Goal: Entertainment & Leisure: Consume media (video, audio)

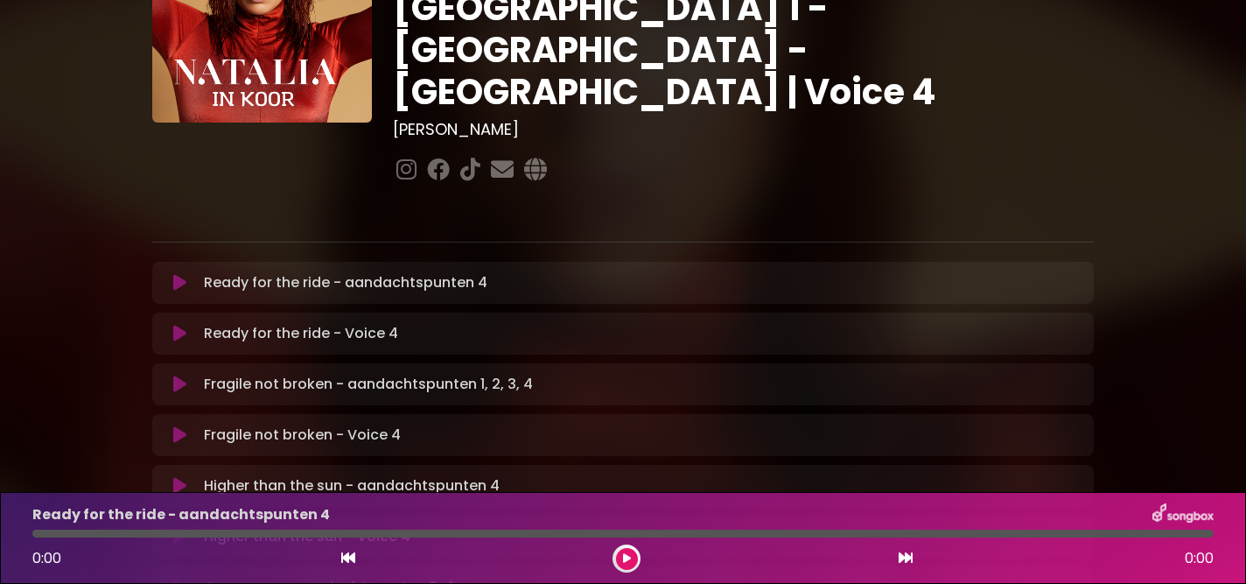
scroll to position [165, 0]
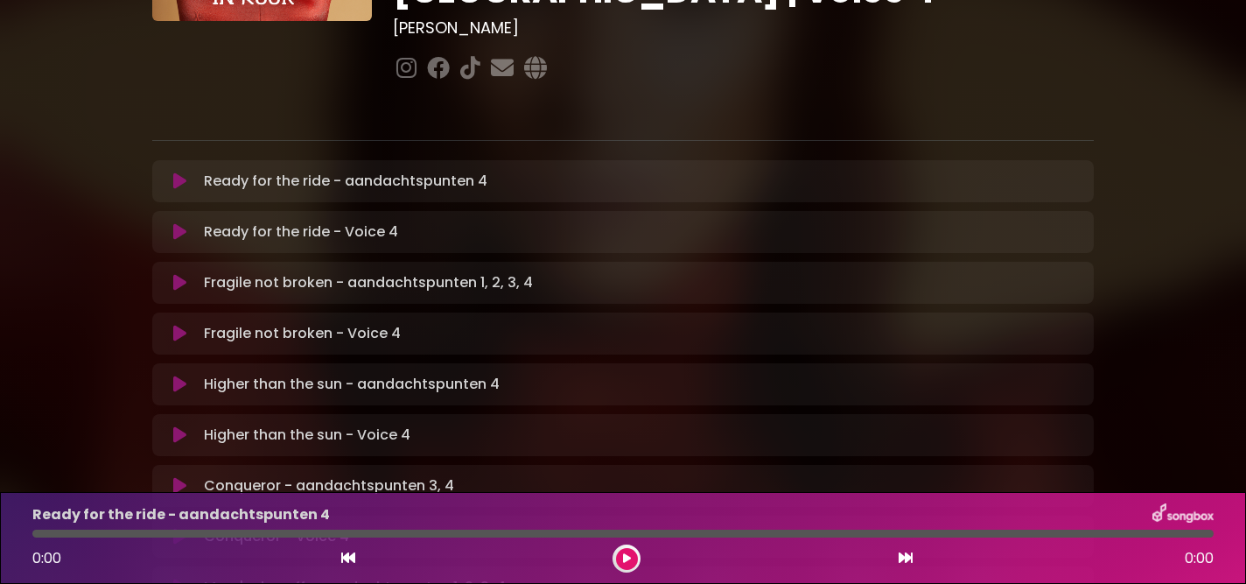
scroll to position [263, 0]
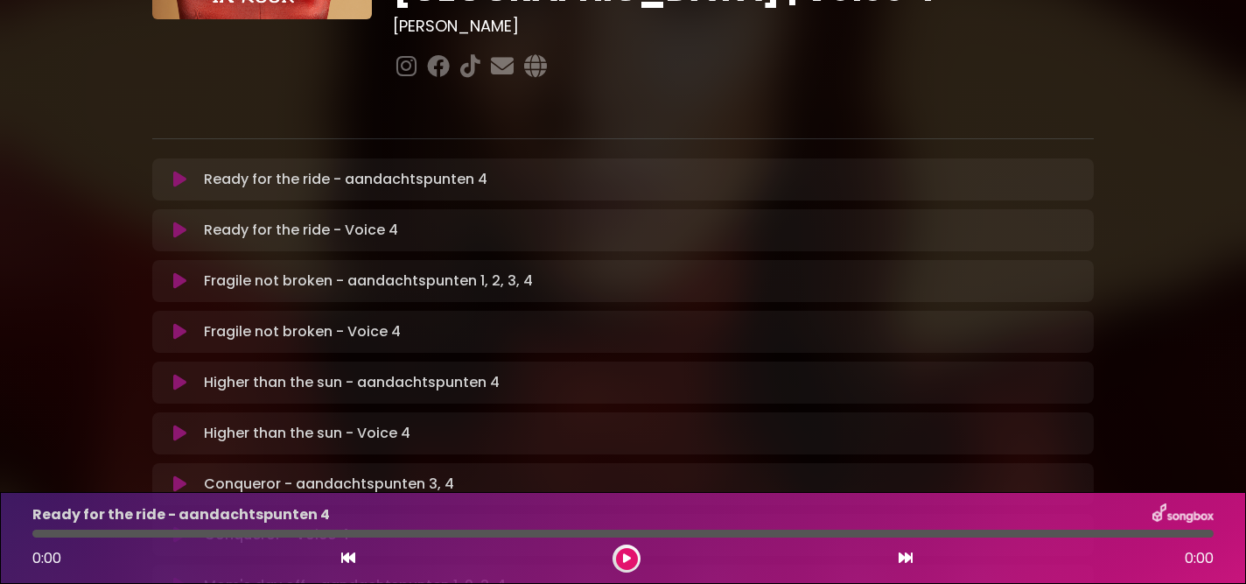
click at [383, 169] on p "Ready for the ride - aandachtspunten 4 Loading Track..." at bounding box center [346, 179] width 284 height 21
click at [628, 558] on icon at bounding box center [627, 558] width 8 height 11
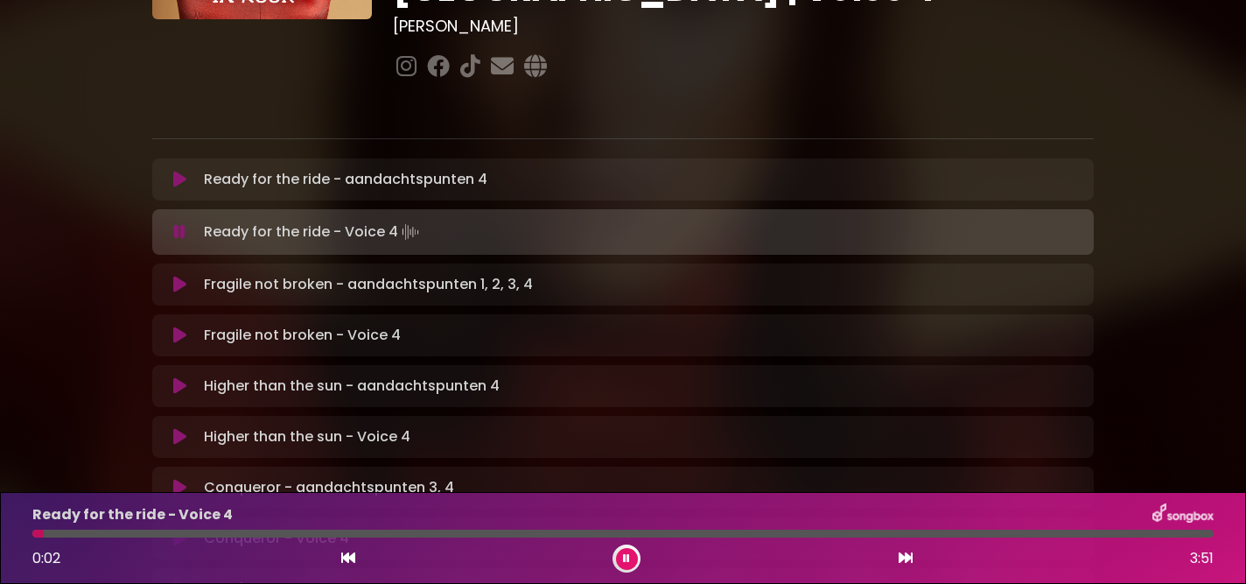
click at [619, 557] on button at bounding box center [627, 559] width 22 height 22
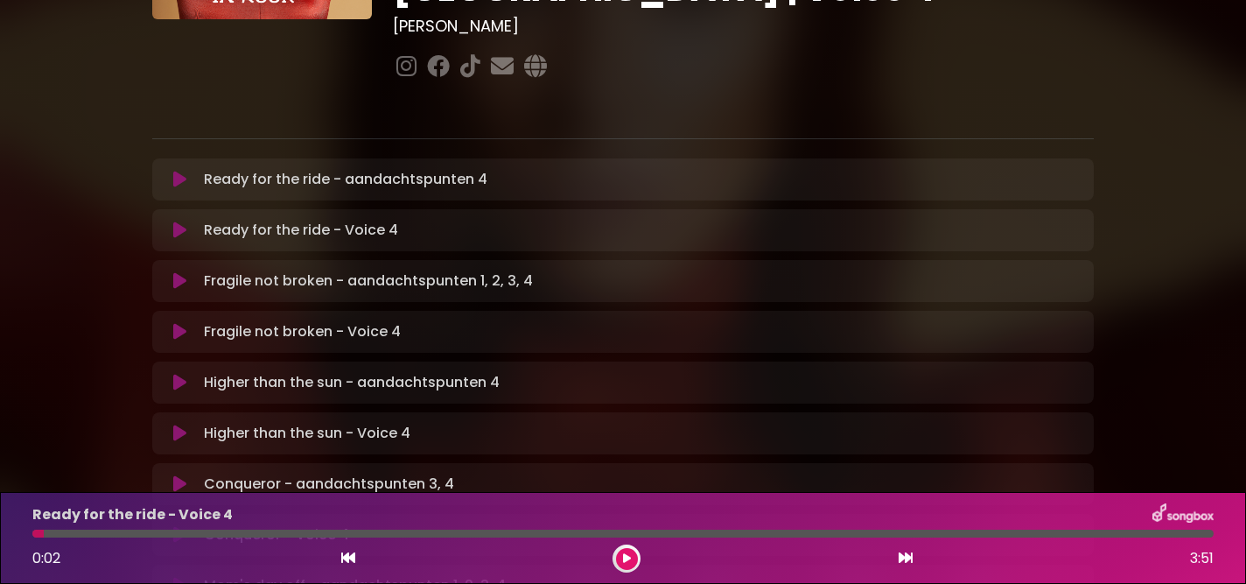
click at [269, 270] on p "Fragile not broken - aandachtspunten 1, 2, 3, 4 Loading Track..." at bounding box center [368, 280] width 329 height 21
click at [179, 272] on icon at bounding box center [179, 281] width 13 height 18
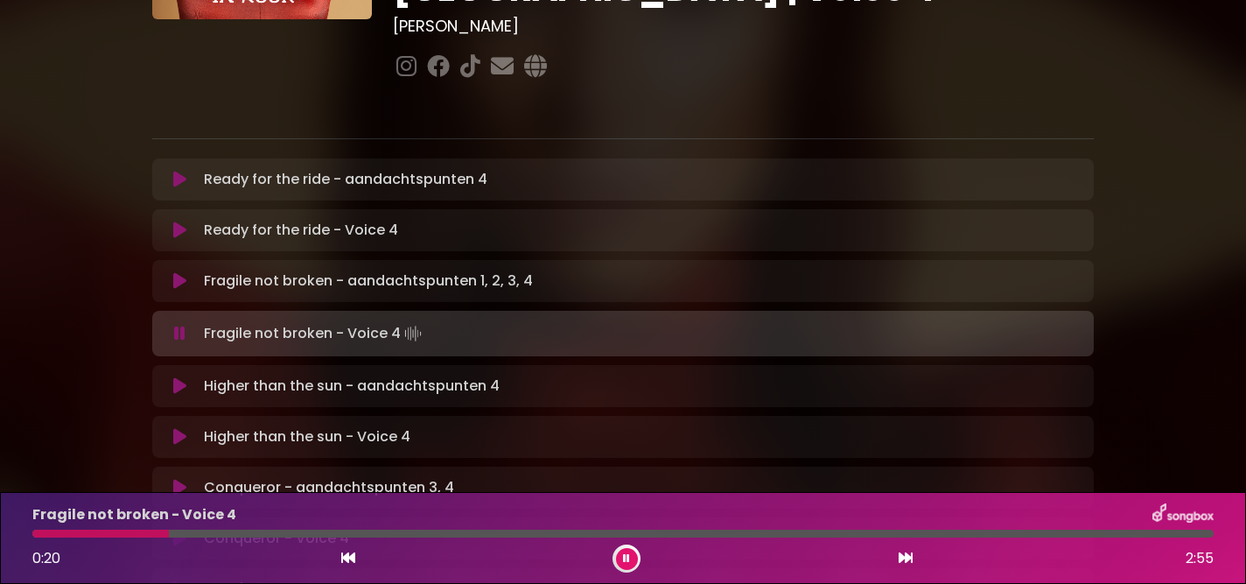
click at [176, 377] on icon at bounding box center [179, 386] width 13 height 18
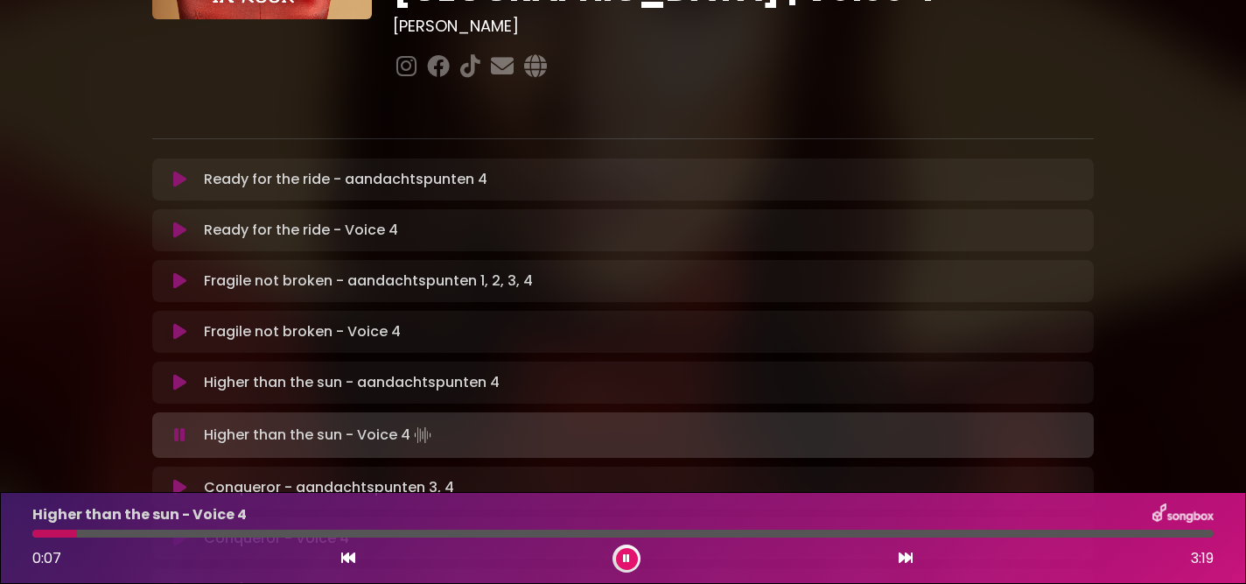
click at [186, 479] on icon at bounding box center [179, 488] width 13 height 18
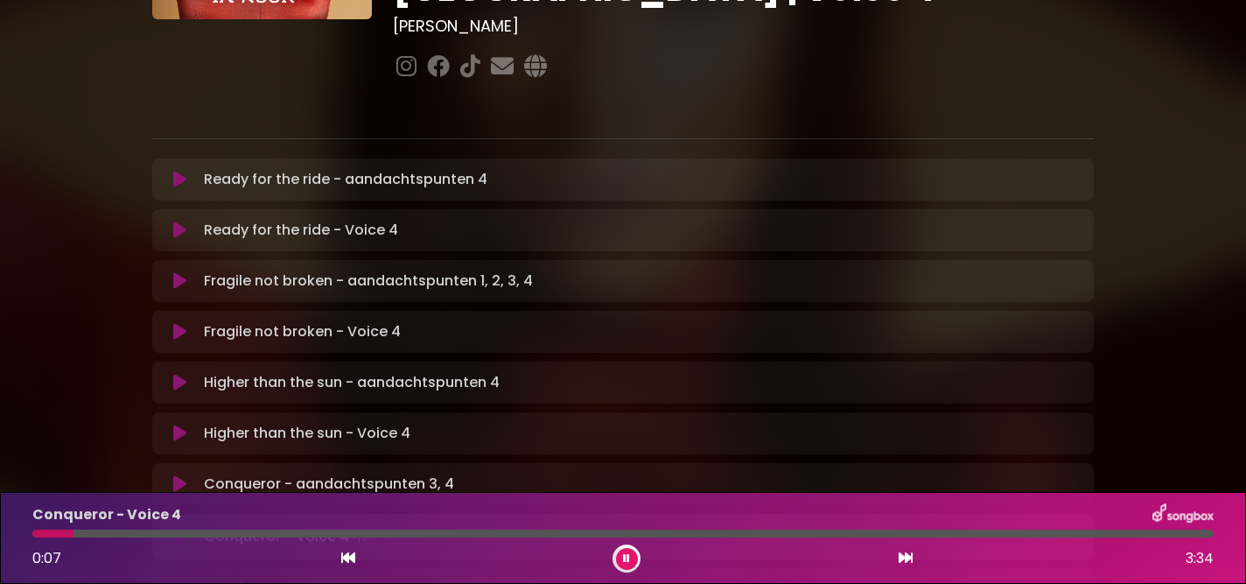
click at [623, 561] on icon at bounding box center [626, 558] width 7 height 11
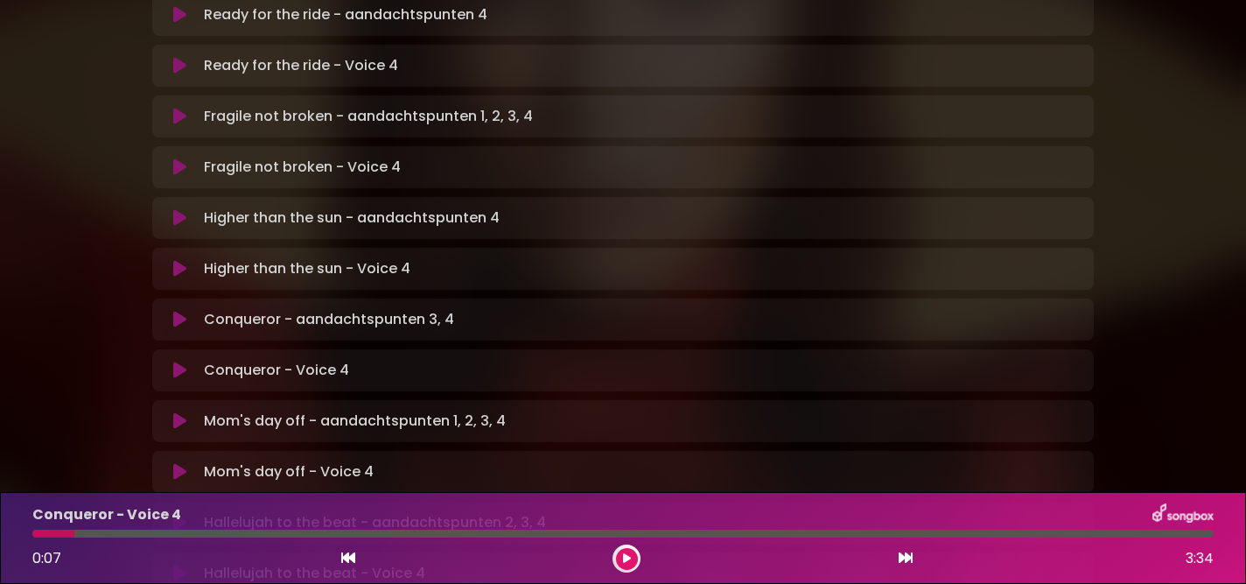
scroll to position [431, 0]
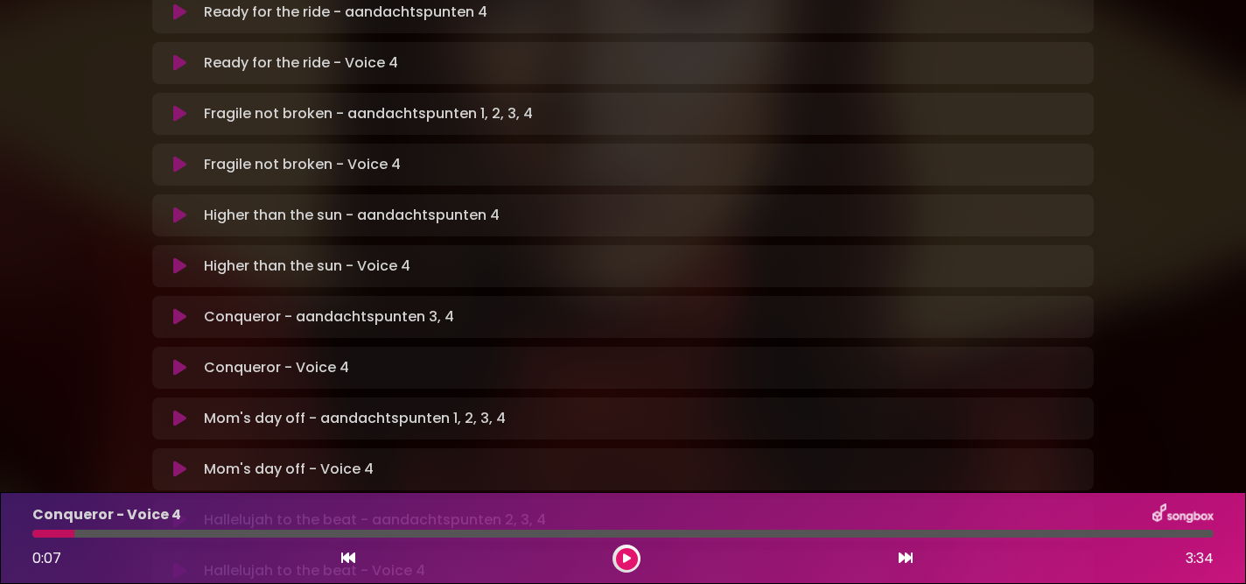
click at [177, 410] on icon at bounding box center [179, 419] width 13 height 18
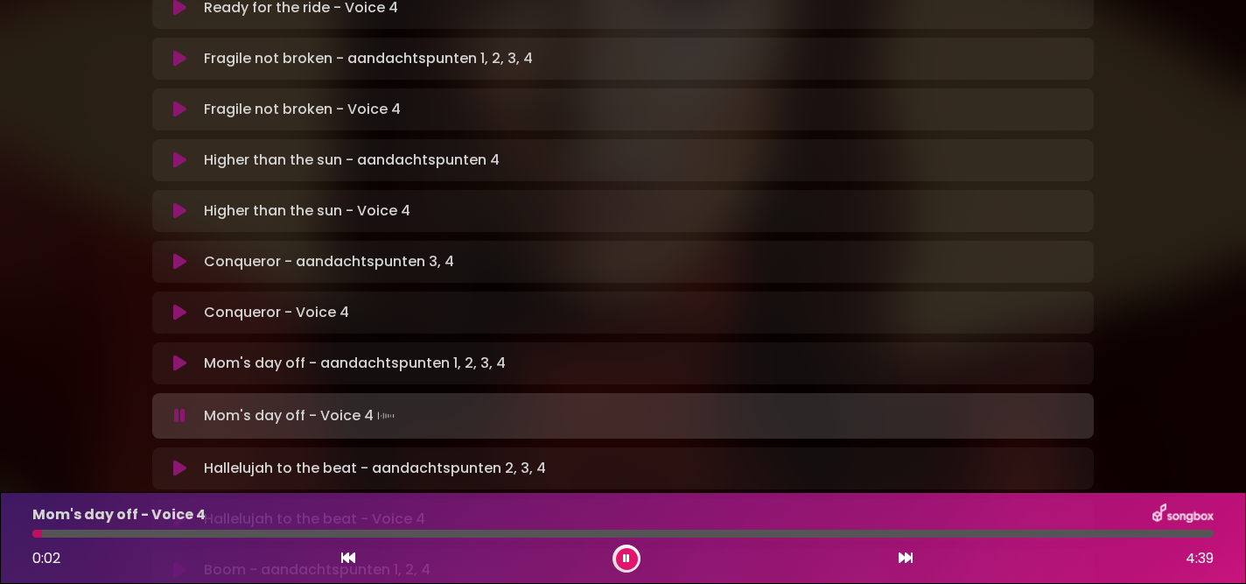
scroll to position [507, 0]
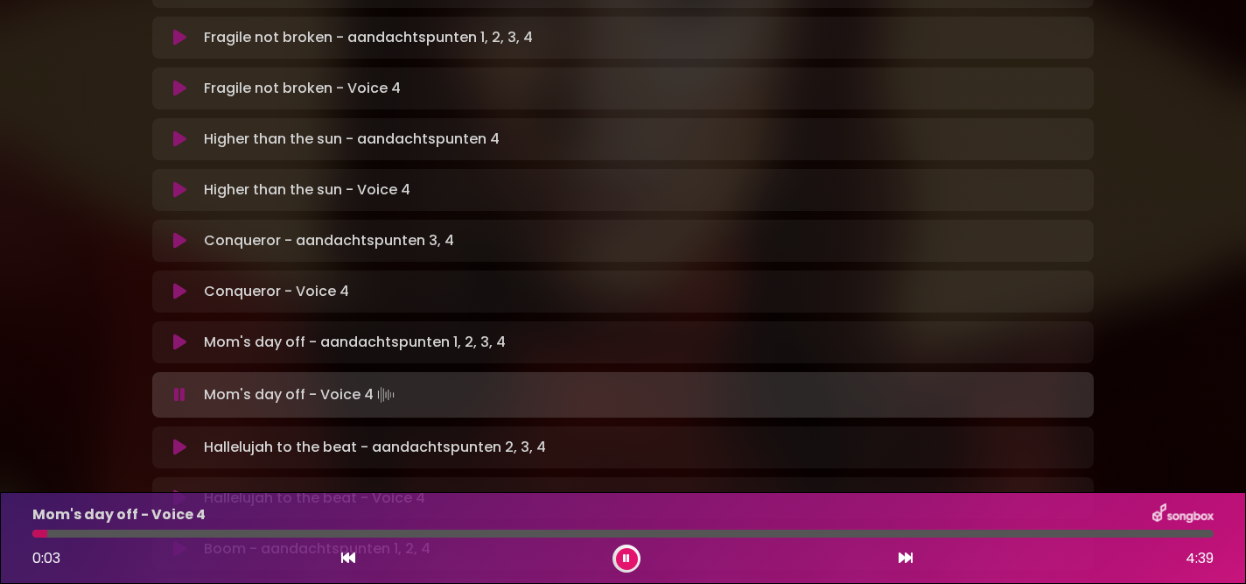
click at [175, 439] on icon at bounding box center [179, 448] width 13 height 18
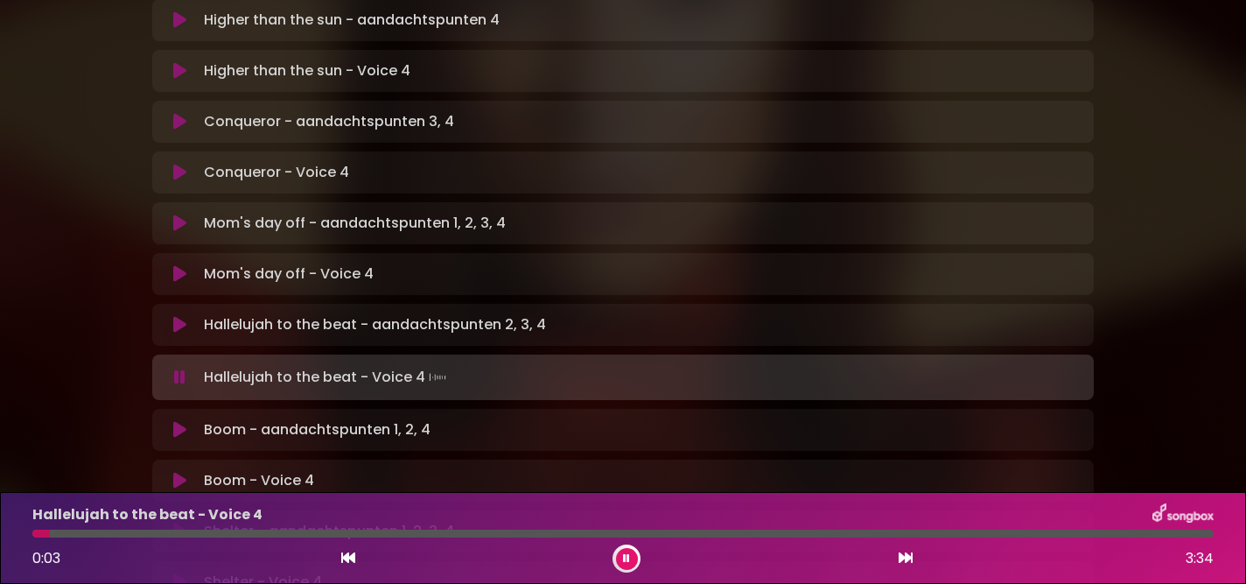
scroll to position [629, 0]
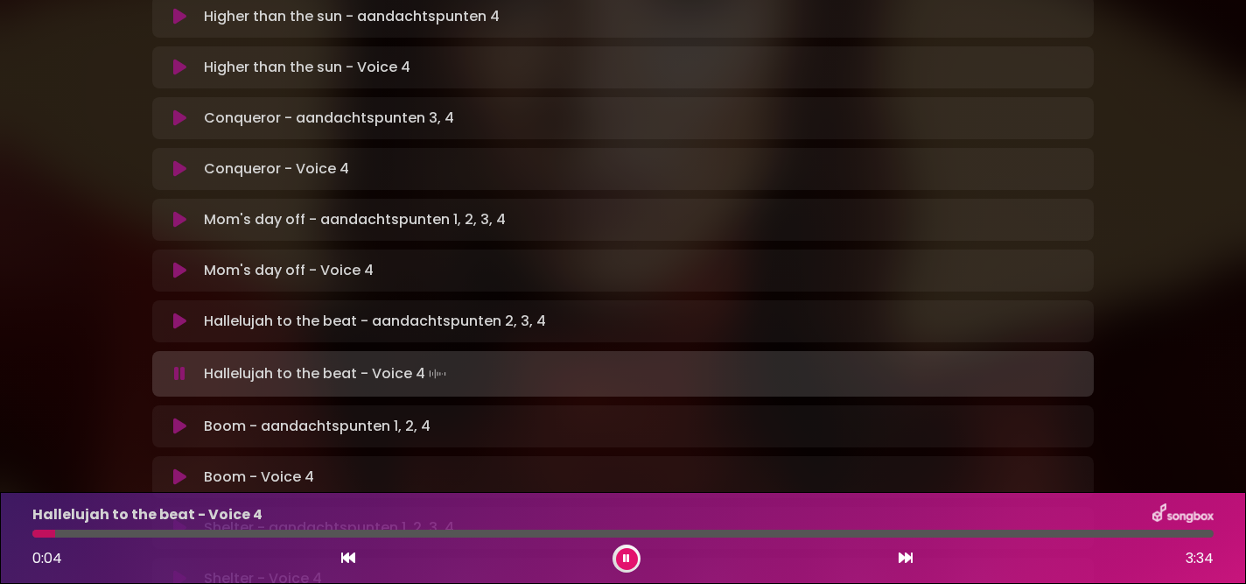
click at [197, 416] on div "Boom - aandachtspunten 1, 2, 4 Loading Track..." at bounding box center [640, 426] width 887 height 21
click at [623, 559] on icon at bounding box center [626, 558] width 7 height 11
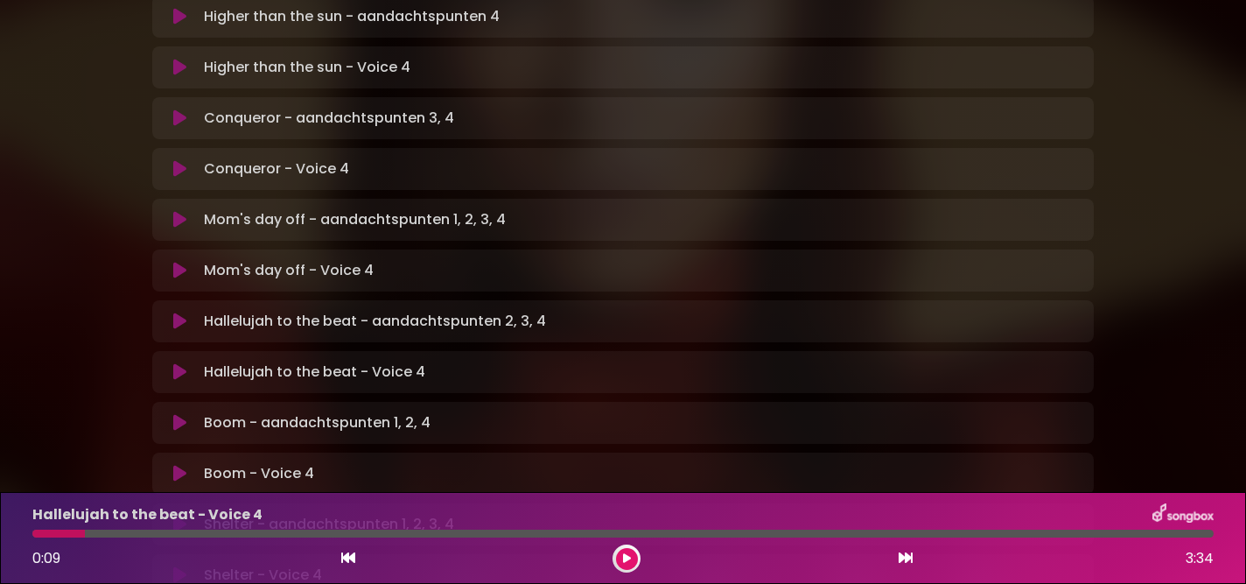
click at [171, 414] on button at bounding box center [180, 423] width 34 height 18
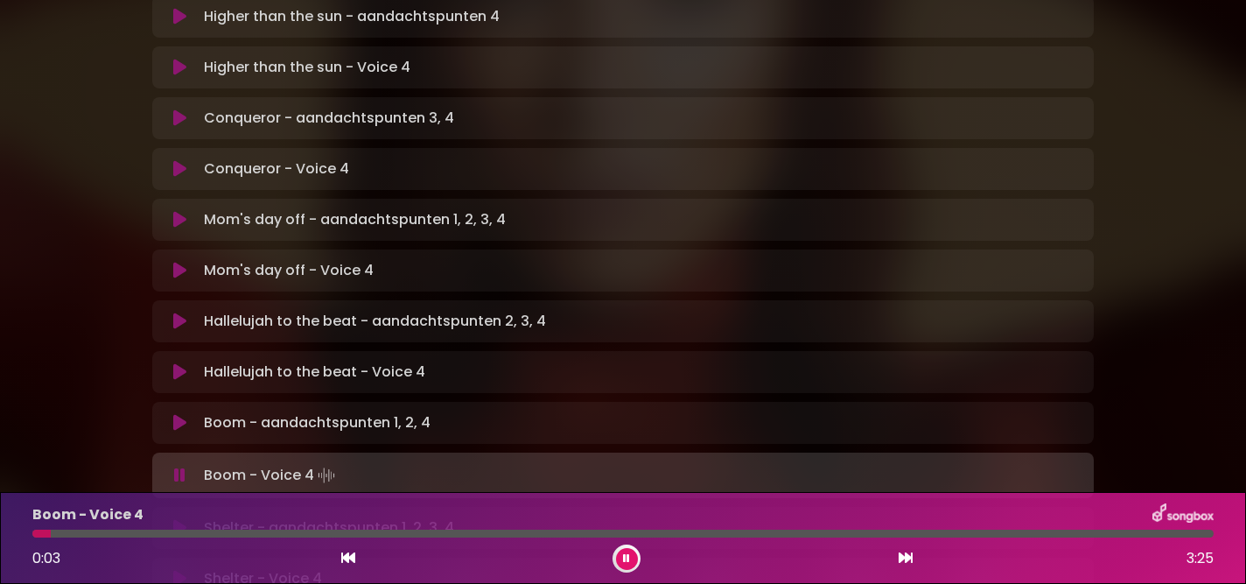
click at [176, 519] on icon at bounding box center [179, 528] width 13 height 18
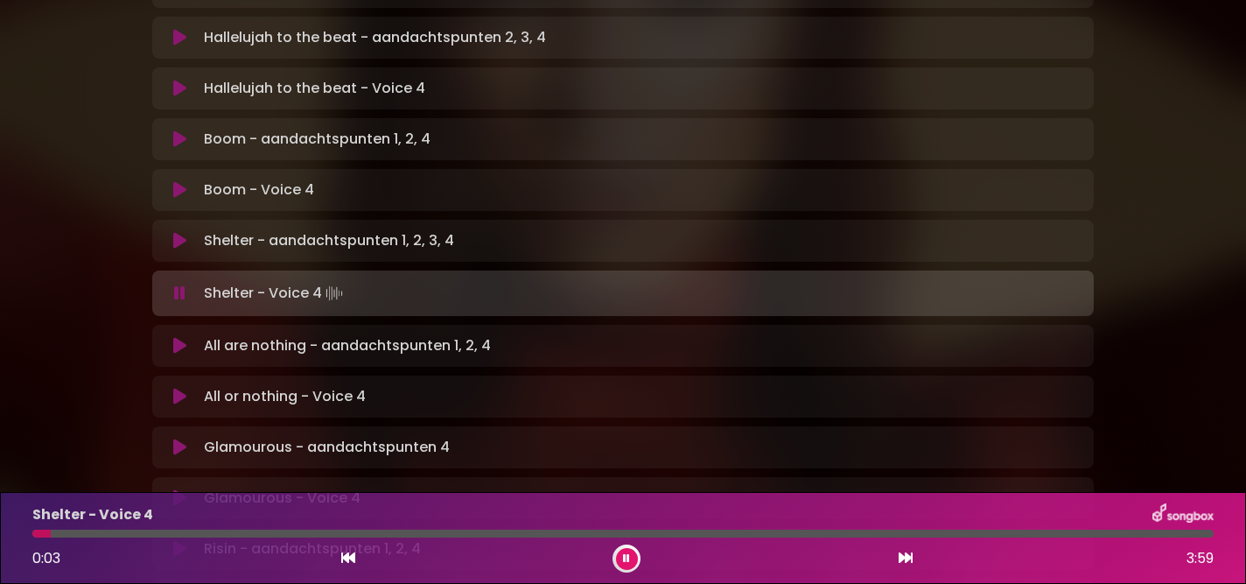
scroll to position [921, 0]
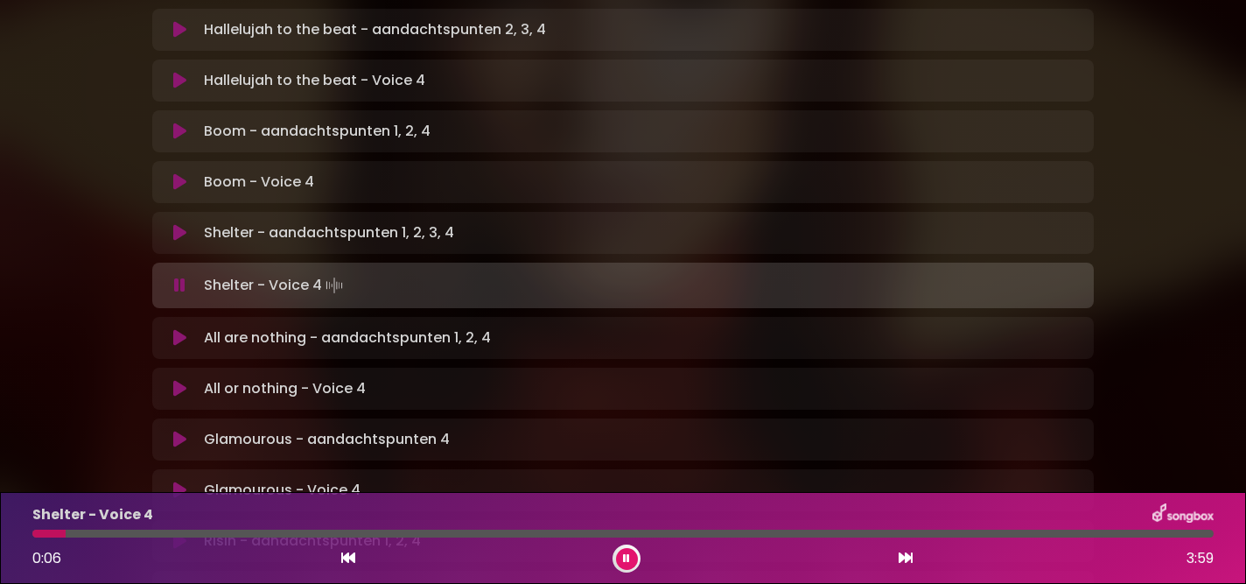
click at [182, 329] on icon at bounding box center [179, 338] width 13 height 18
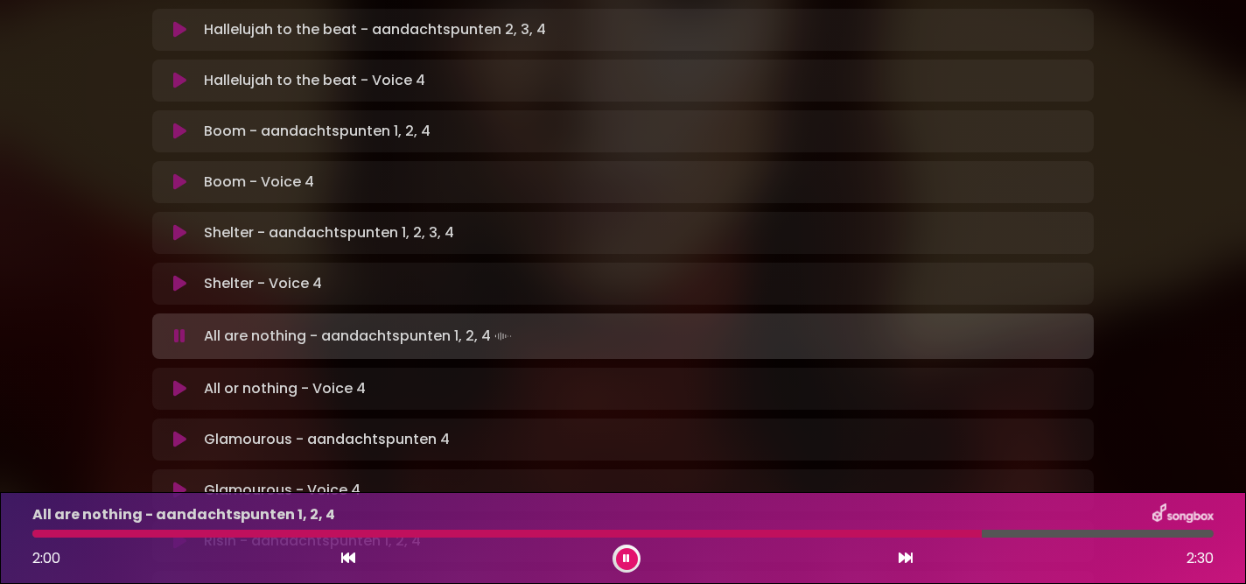
click at [182, 327] on icon at bounding box center [179, 336] width 11 height 18
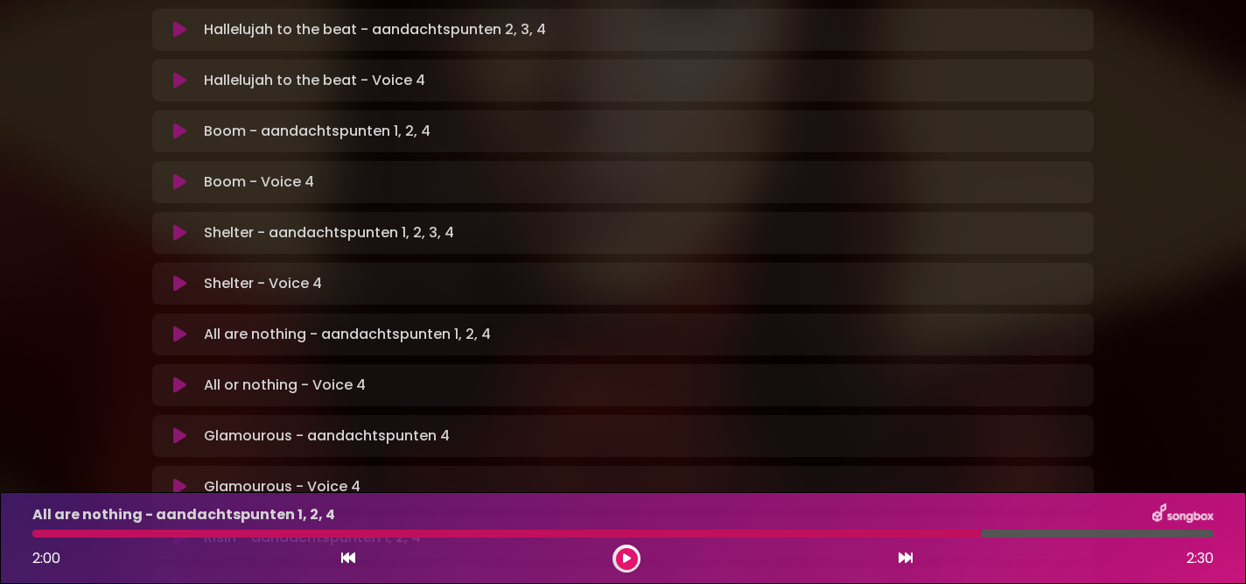
click at [626, 565] on button at bounding box center [627, 559] width 22 height 22
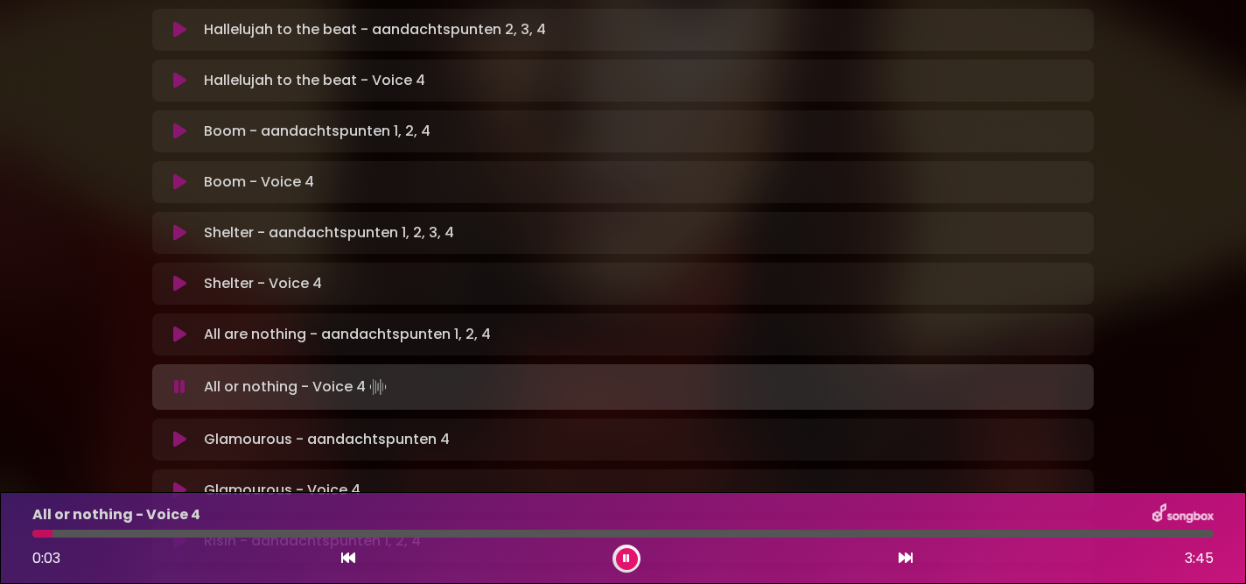
click at [345, 429] on p "Glamourous - aandachtspunten 4 Loading Track..." at bounding box center [327, 439] width 246 height 21
click at [185, 431] on icon at bounding box center [179, 440] width 13 height 18
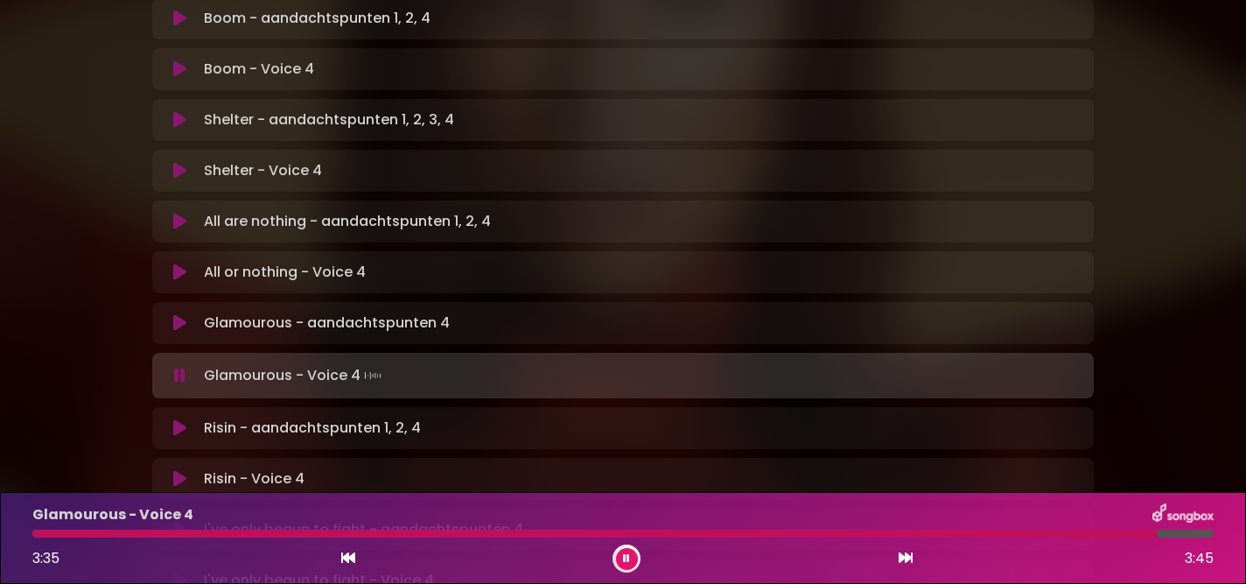
scroll to position [1041, 0]
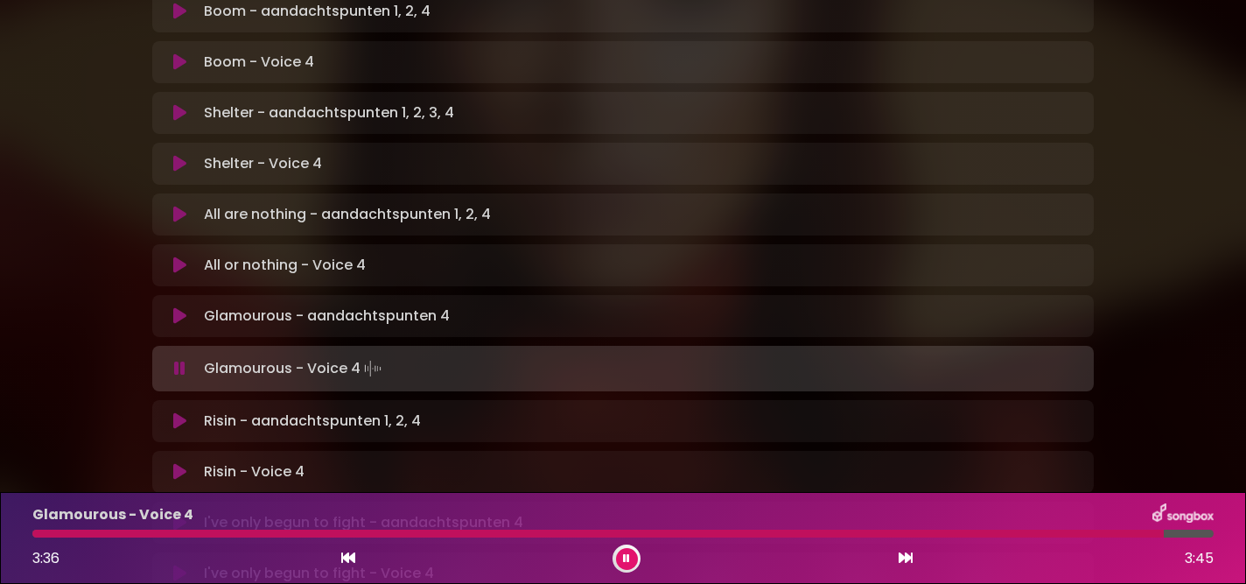
click at [179, 412] on icon at bounding box center [179, 421] width 13 height 18
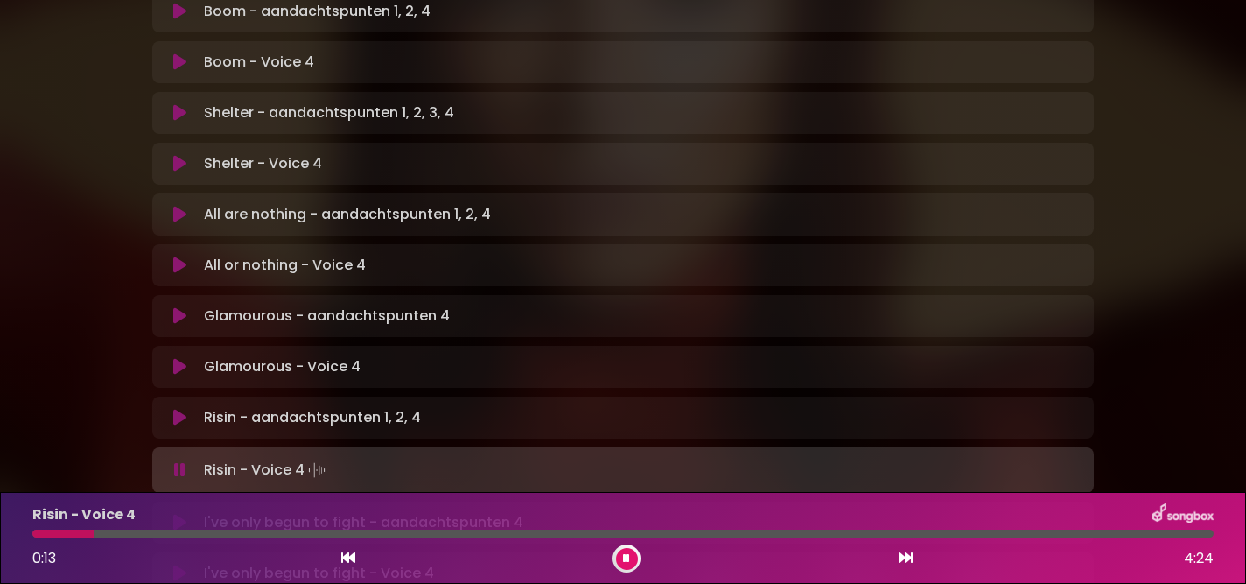
click at [628, 564] on button at bounding box center [627, 559] width 22 height 22
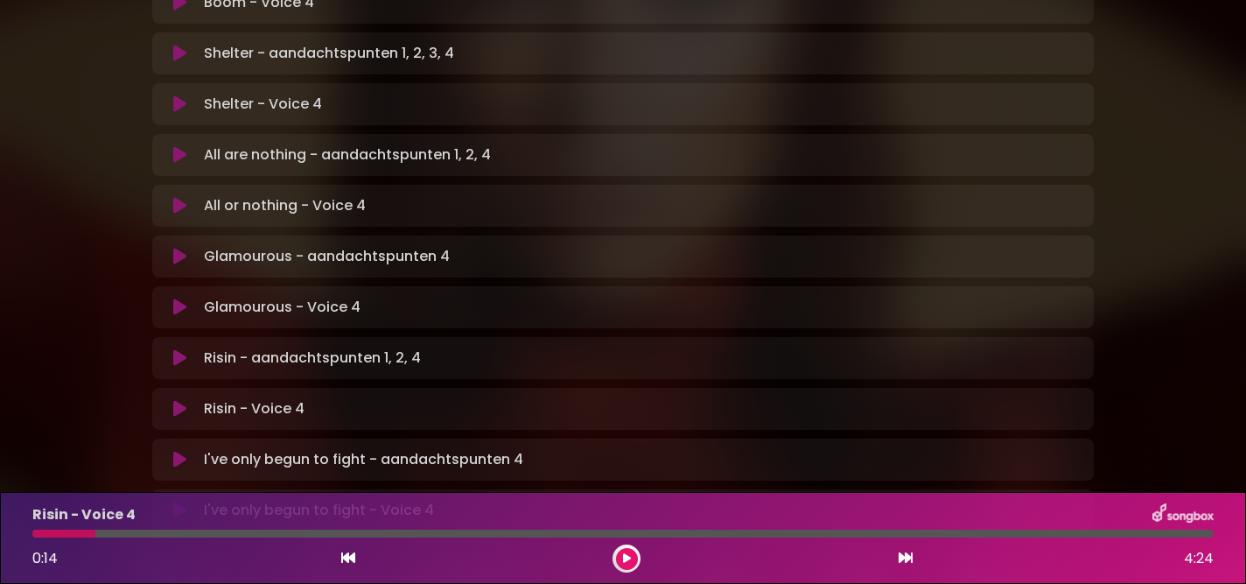
scroll to position [1105, 0]
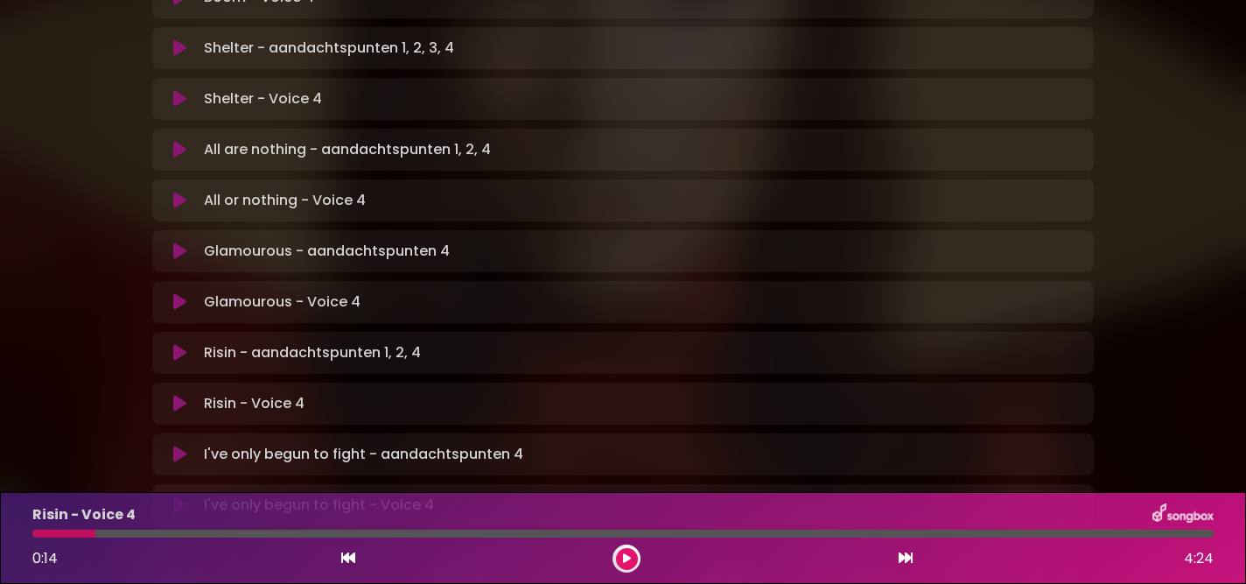
click at [182, 446] on icon at bounding box center [179, 455] width 13 height 18
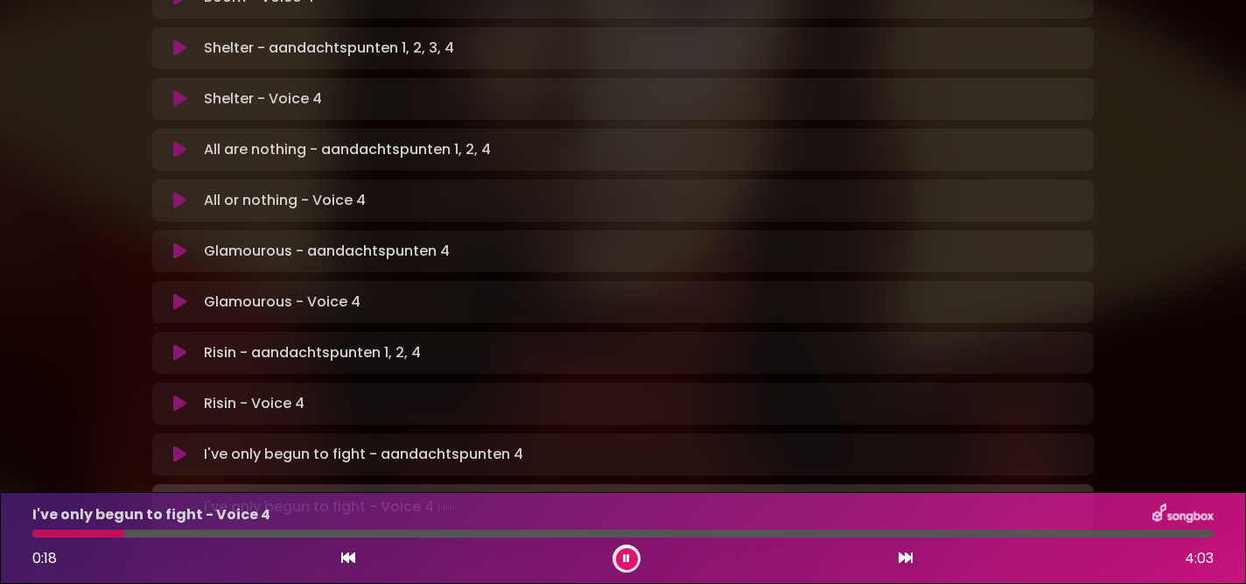
click at [625, 558] on icon at bounding box center [626, 558] width 7 height 11
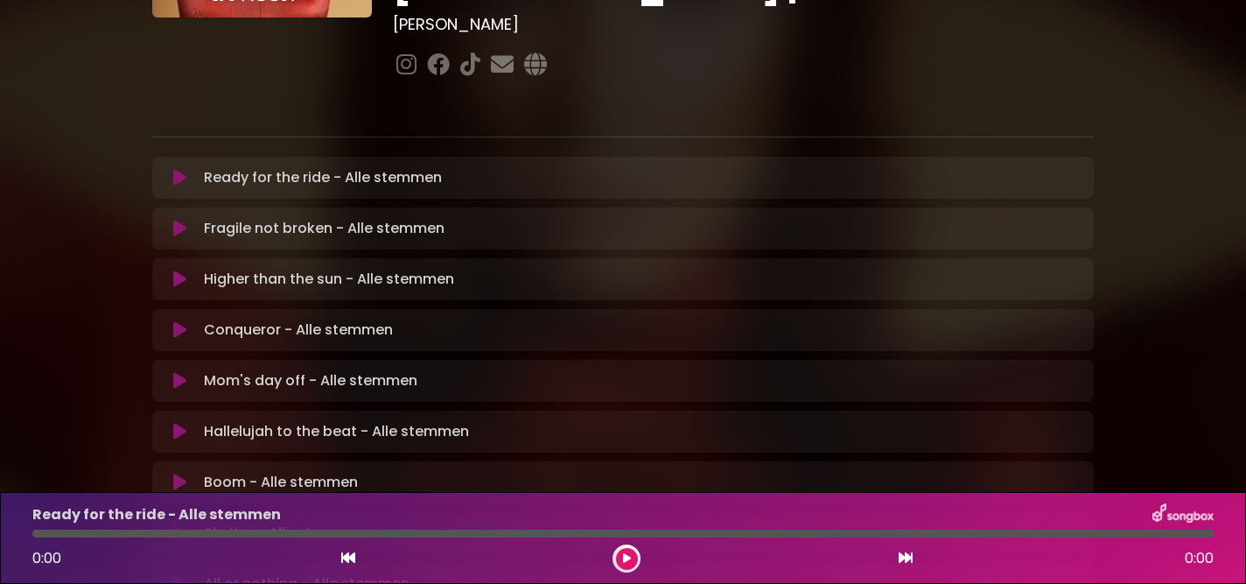
scroll to position [578, 0]
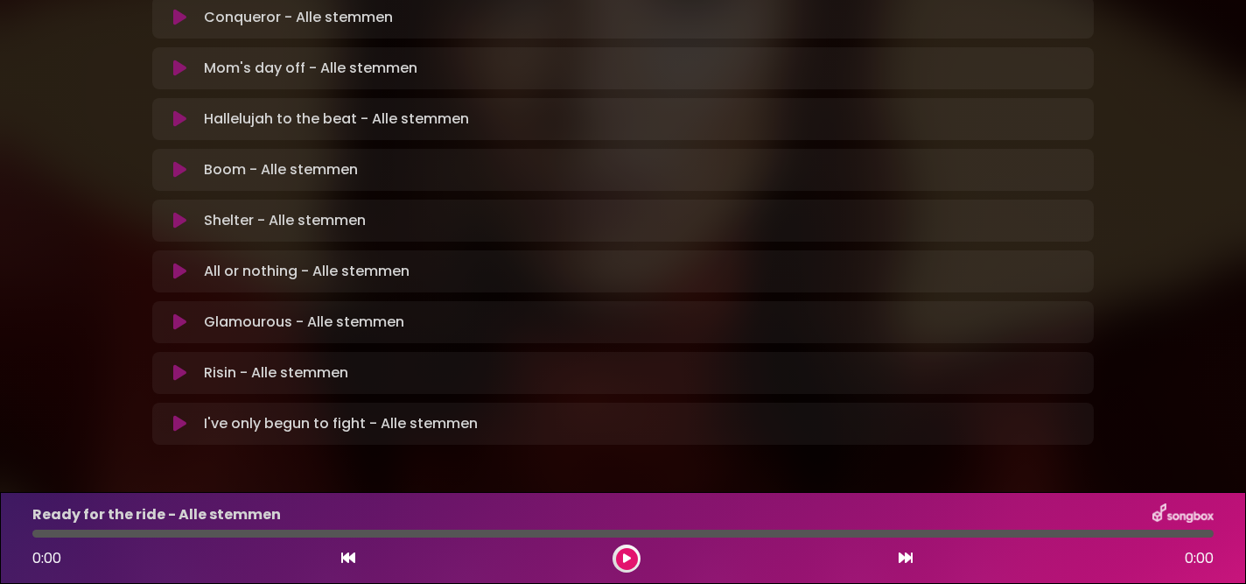
click at [176, 415] on icon at bounding box center [179, 424] width 13 height 18
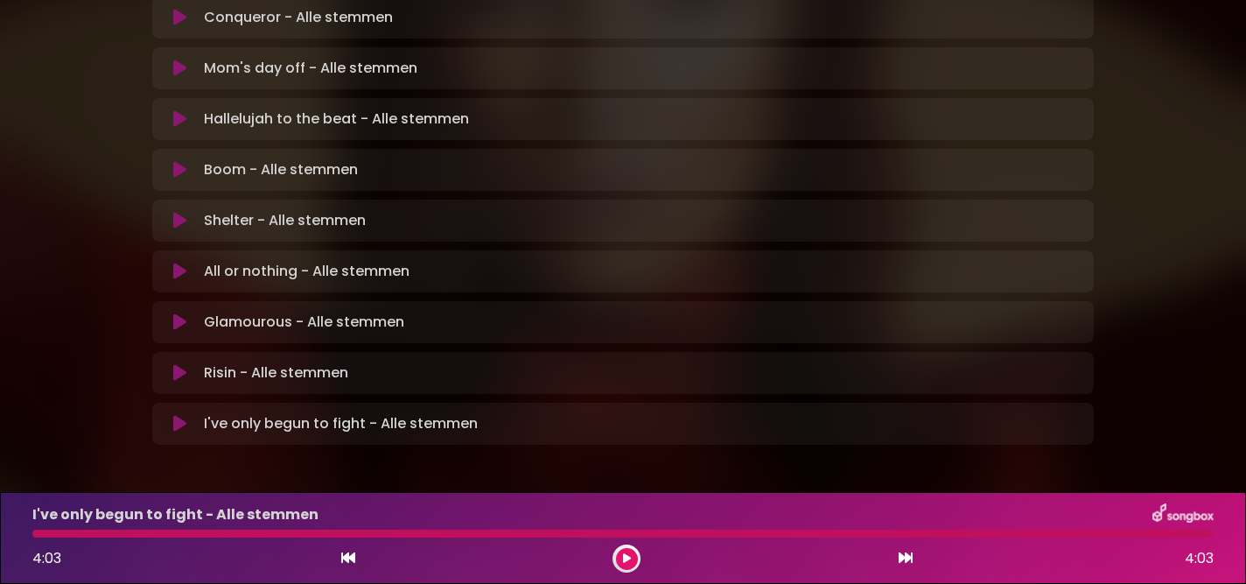
click at [183, 364] on icon at bounding box center [179, 373] width 13 height 18
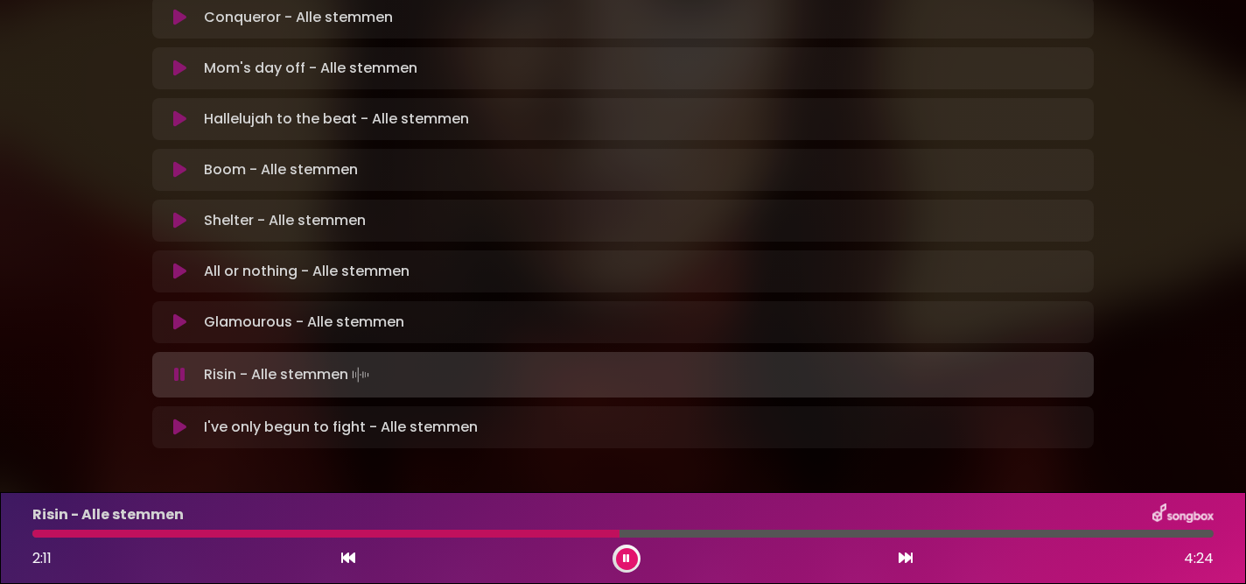
click at [537, 535] on div at bounding box center [325, 534] width 587 height 8
click at [552, 535] on div at bounding box center [316, 534] width 568 height 8
click at [566, 537] on div "Risin - Alle stemmen 2:05 4:24" at bounding box center [623, 537] width 1203 height 69
click at [570, 532] on div at bounding box center [314, 534] width 565 height 8
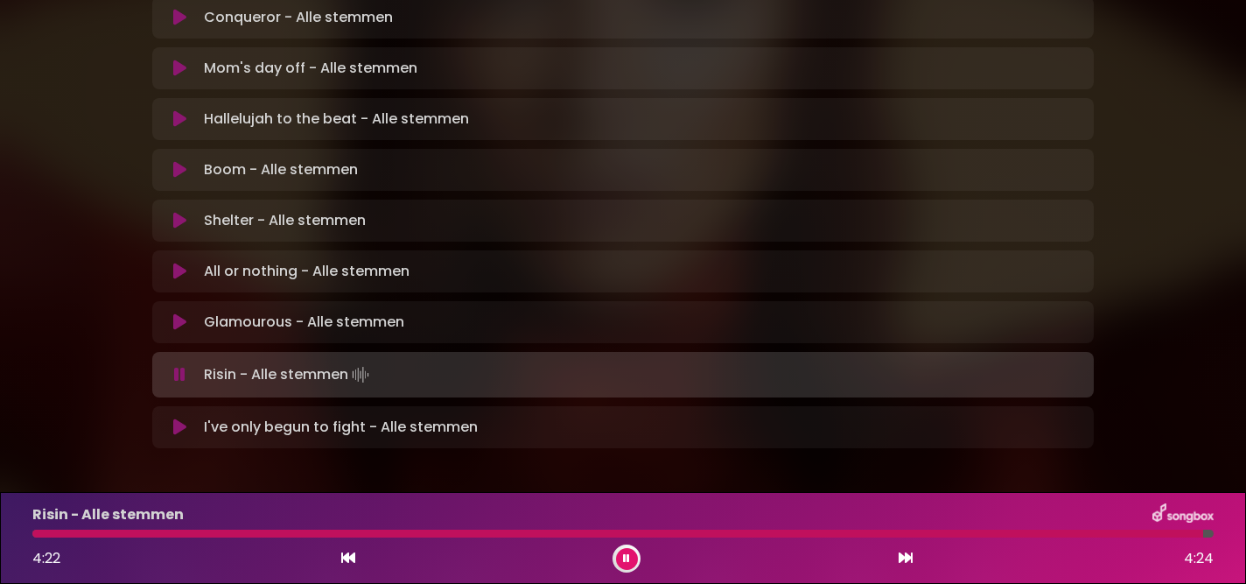
click at [42, 537] on div "Risin - Alle stemmen 4:22 4:24" at bounding box center [623, 537] width 1203 height 69
click at [49, 531] on div at bounding box center [620, 534] width 1176 height 8
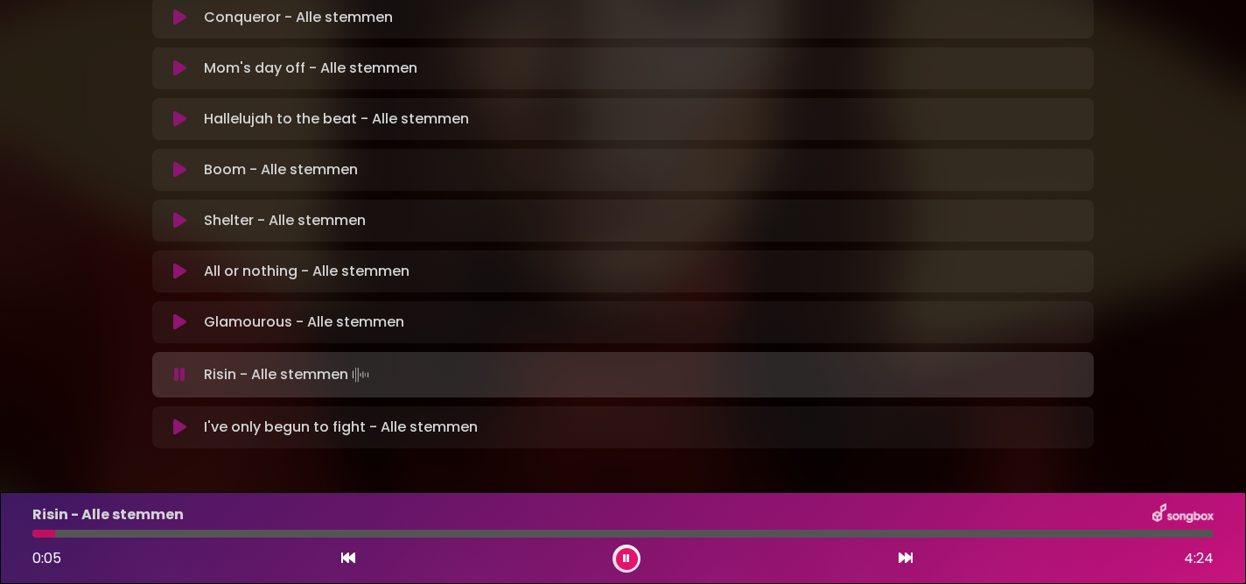
click at [84, 538] on div "Risin - Alle stemmen 0:05 4:24" at bounding box center [623, 537] width 1203 height 69
click at [84, 530] on div at bounding box center [623, 534] width 1182 height 8
click at [177, 534] on div at bounding box center [623, 534] width 1182 height 8
click at [277, 537] on div at bounding box center [623, 534] width 1182 height 8
click at [312, 532] on div at bounding box center [193, 534] width 322 height 8
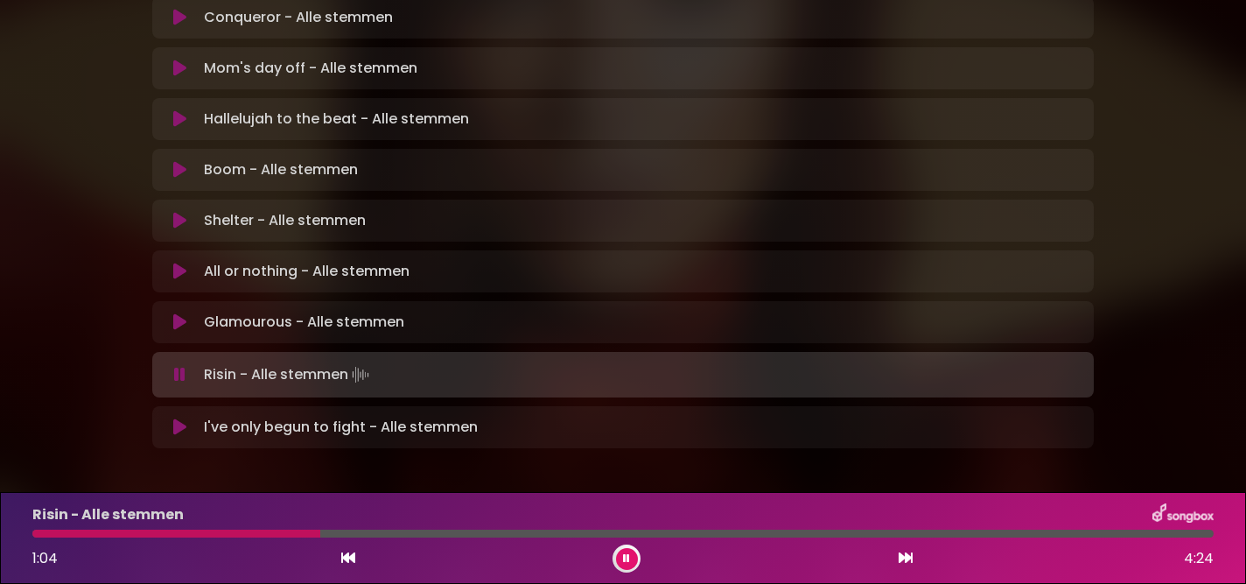
click at [298, 537] on div at bounding box center [176, 534] width 288 height 8
click at [301, 534] on div at bounding box center [175, 534] width 286 height 8
click at [301, 536] on div at bounding box center [623, 534] width 1182 height 8
click at [301, 536] on div at bounding box center [177, 534] width 290 height 8
click at [301, 537] on div at bounding box center [623, 534] width 1182 height 8
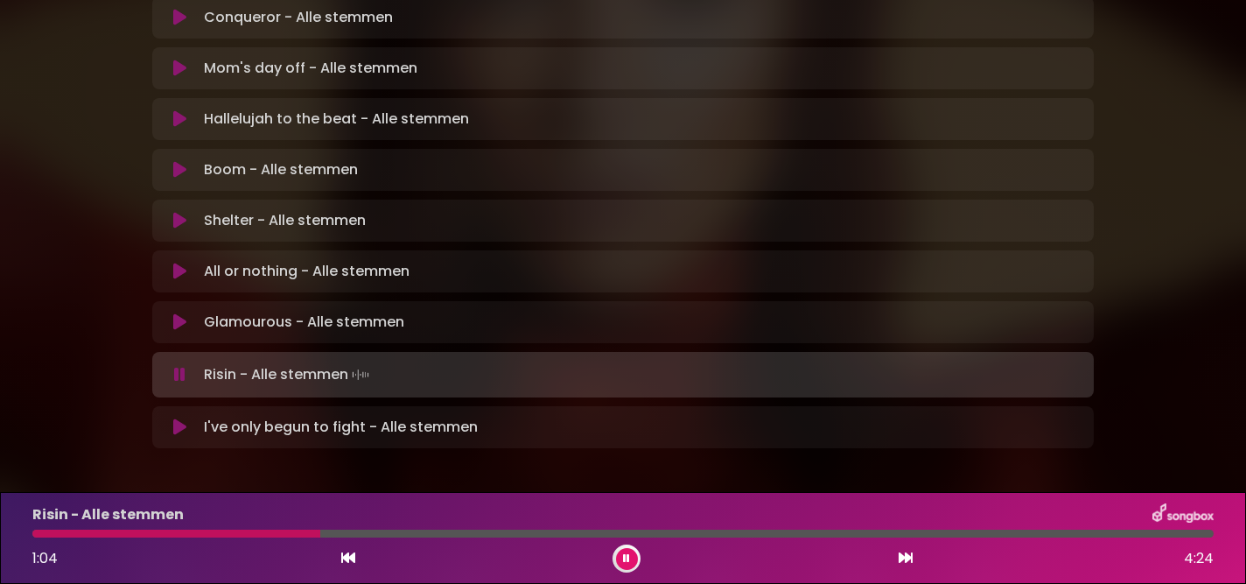
click at [301, 538] on div "Risin - Alle stemmen 1:04 4:24" at bounding box center [623, 537] width 1203 height 69
click at [301, 538] on div "Risin - Alle stemmen 1:05 4:24" at bounding box center [623, 537] width 1203 height 69
click at [299, 537] on div at bounding box center [181, 534] width 298 height 8
click at [571, 533] on div at bounding box center [319, 534] width 575 height 8
click at [571, 533] on div at bounding box center [321, 534] width 579 height 8
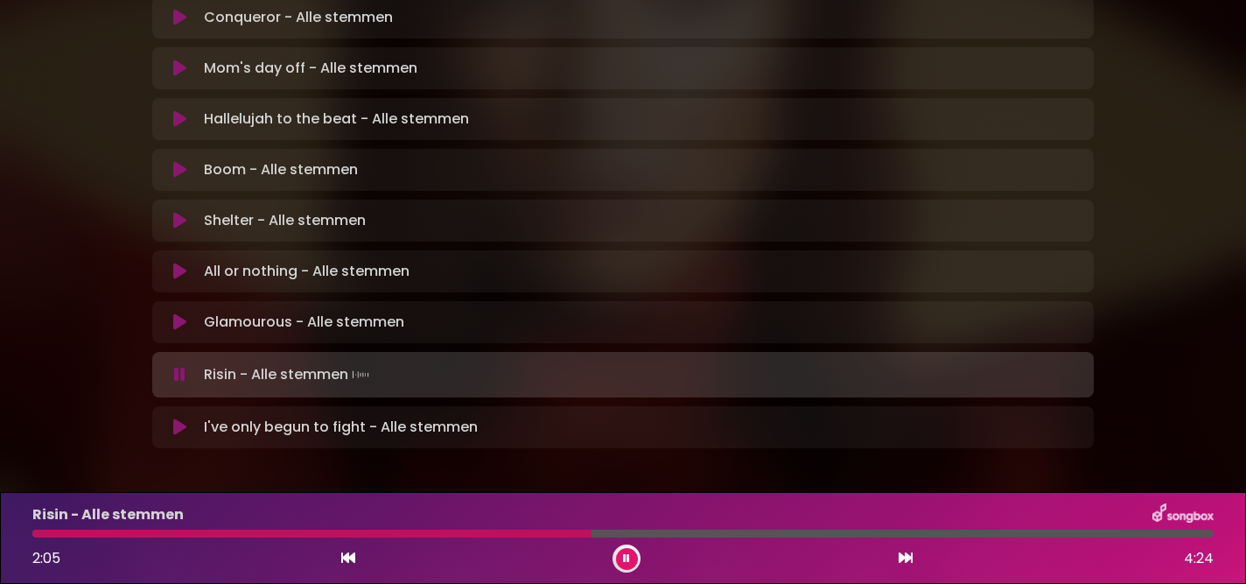
click at [552, 537] on div "Risin - Alle stemmen 2:05 4:24" at bounding box center [623, 537] width 1203 height 69
click at [551, 534] on div at bounding box center [314, 534] width 565 height 8
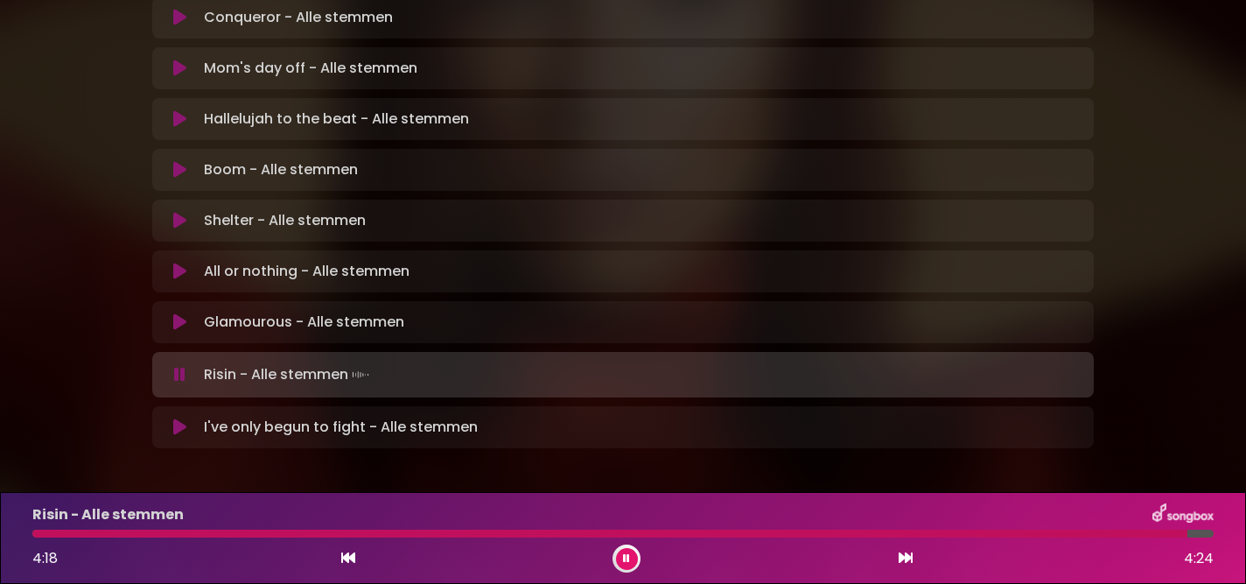
click at [176, 212] on icon at bounding box center [179, 221] width 13 height 18
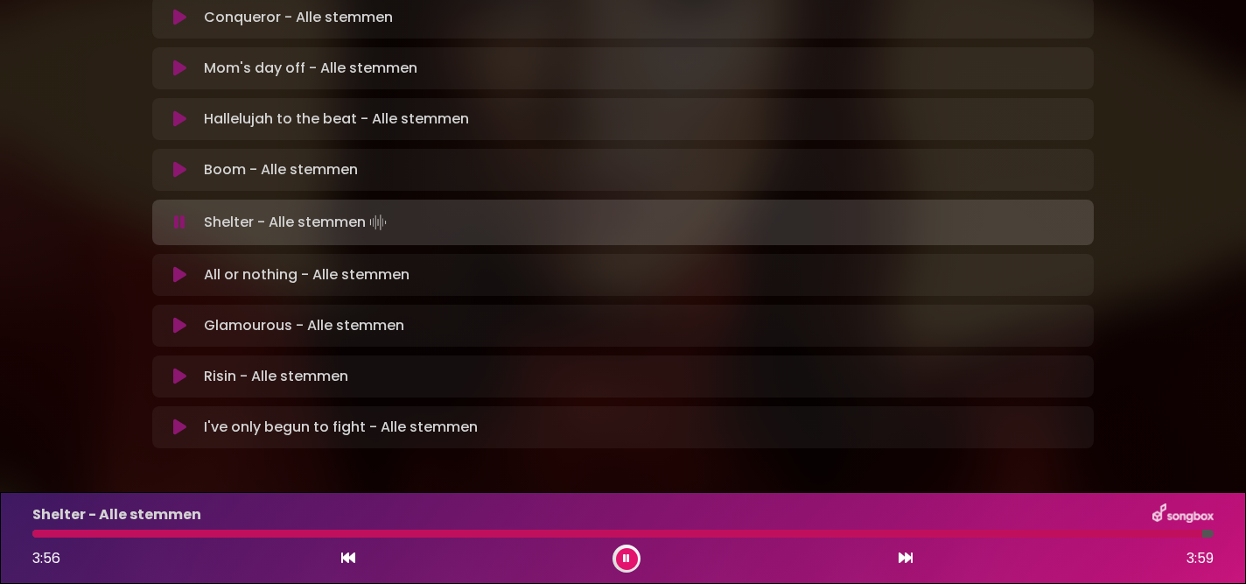
click at [125, 534] on div at bounding box center [617, 534] width 1170 height 8
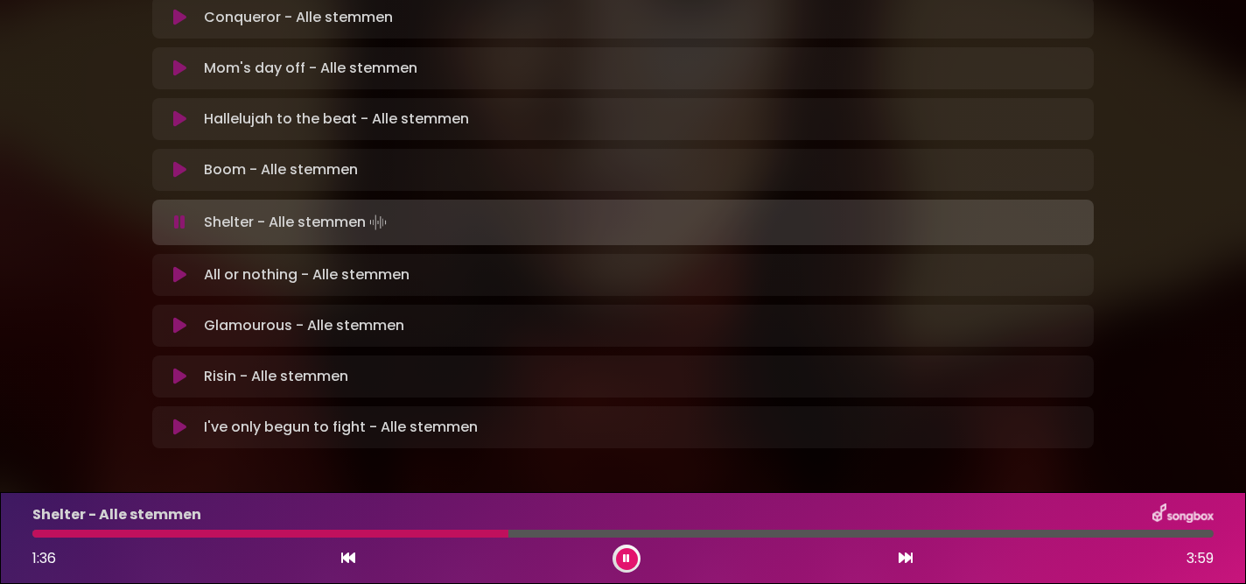
click at [432, 537] on div at bounding box center [270, 534] width 476 height 8
click at [432, 537] on div at bounding box center [260, 534] width 457 height 8
click at [432, 537] on div at bounding box center [278, 534] width 492 height 8
click at [432, 537] on div at bounding box center [265, 534] width 466 height 8
click at [432, 537] on div at bounding box center [262, 534] width 461 height 8
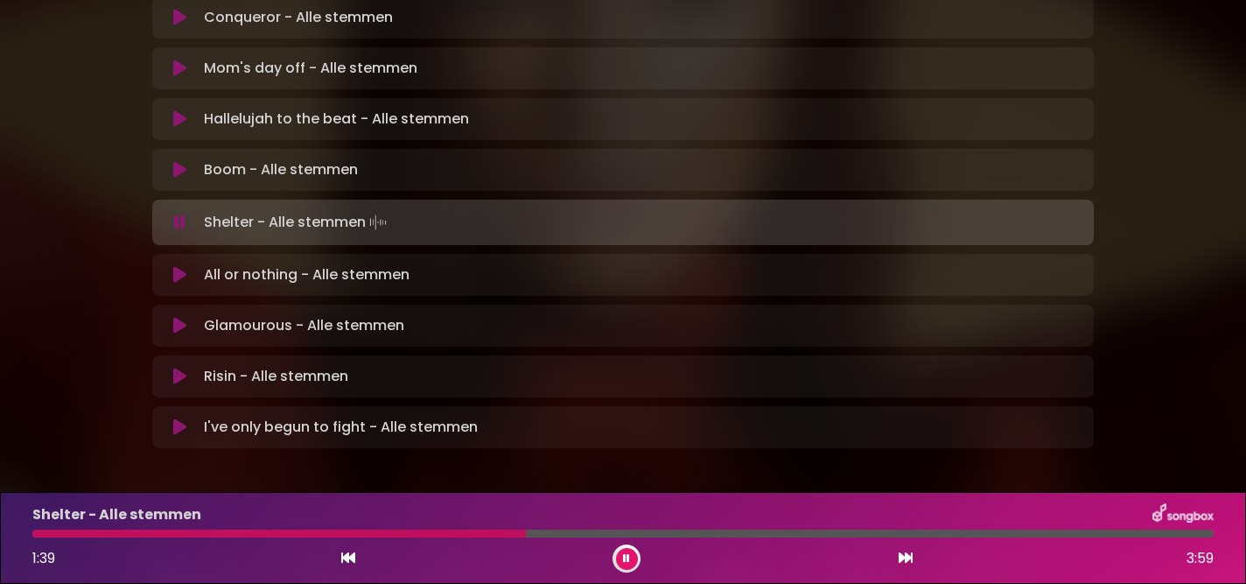
click at [432, 537] on div at bounding box center [279, 534] width 494 height 8
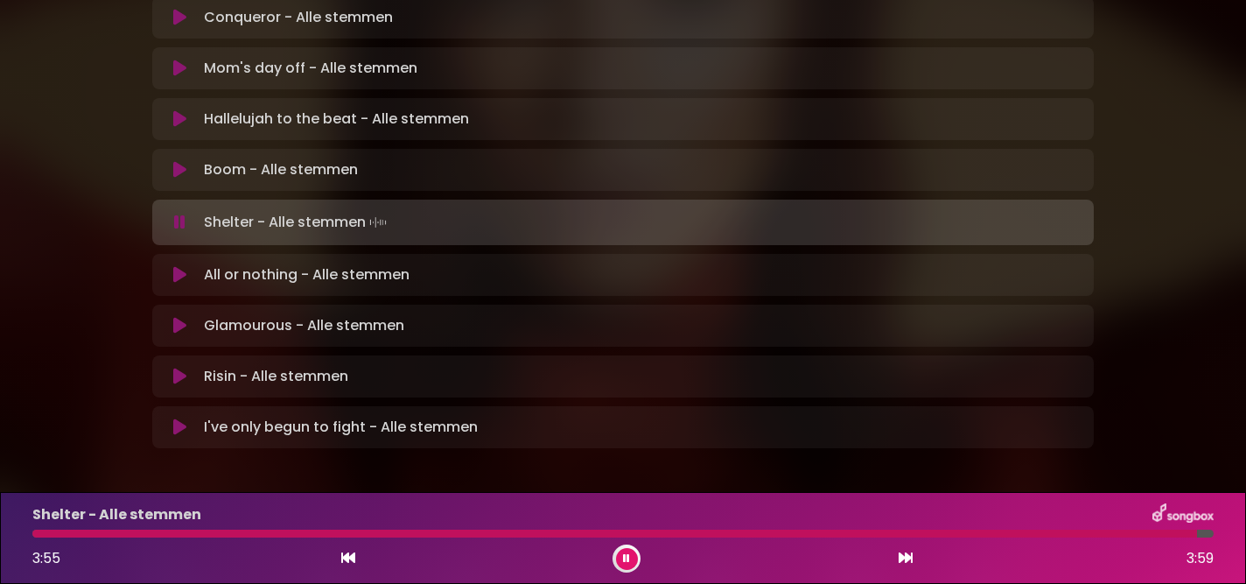
click at [628, 550] on button at bounding box center [627, 559] width 22 height 22
